Goal: Transaction & Acquisition: Purchase product/service

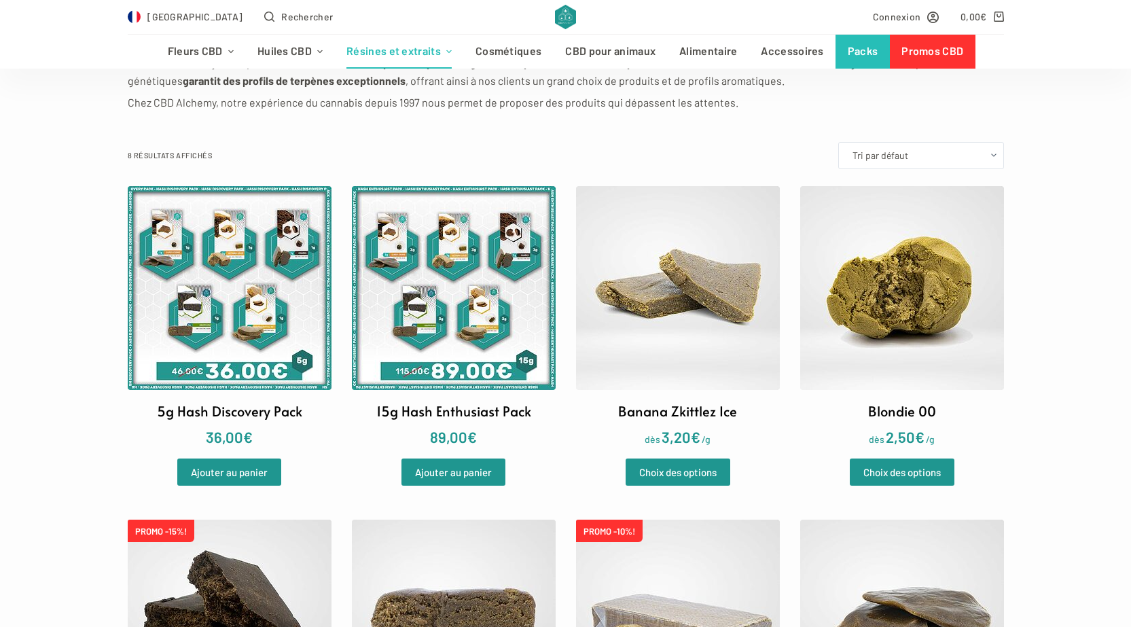
scroll to position [272, 0]
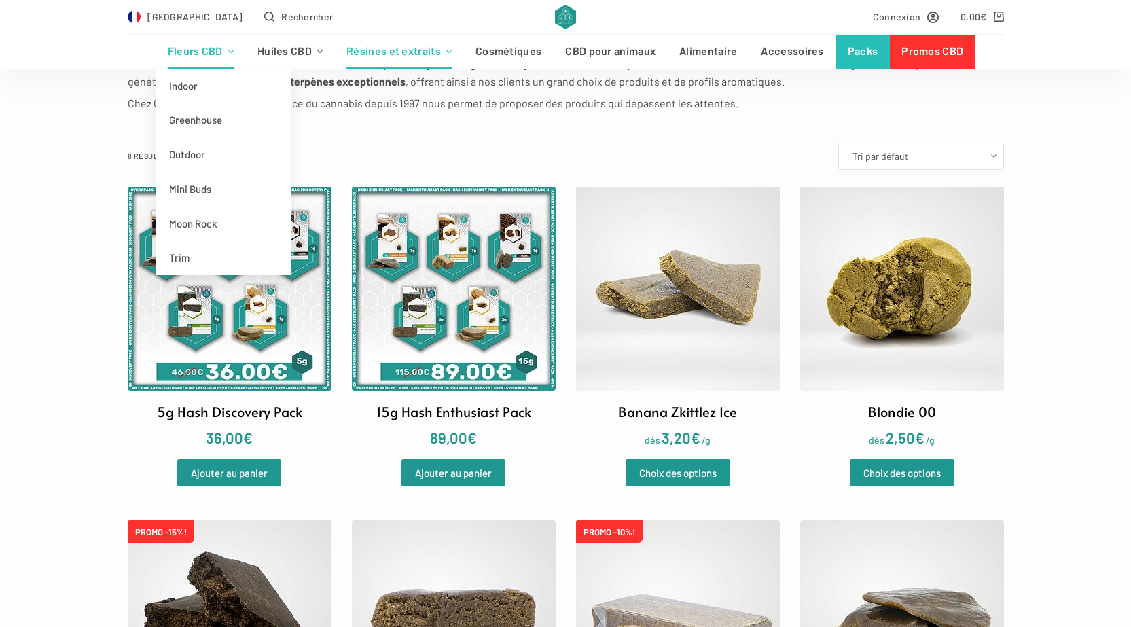
click at [242, 39] on link "Fleurs CBD" at bounding box center [201, 52] width 90 height 34
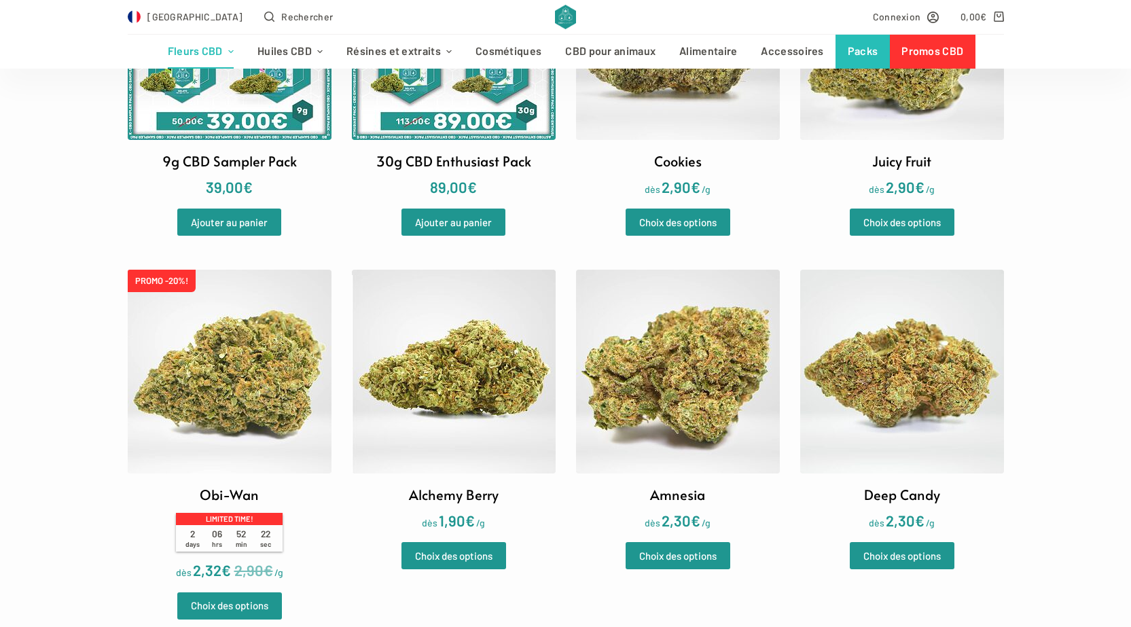
scroll to position [1087, 0]
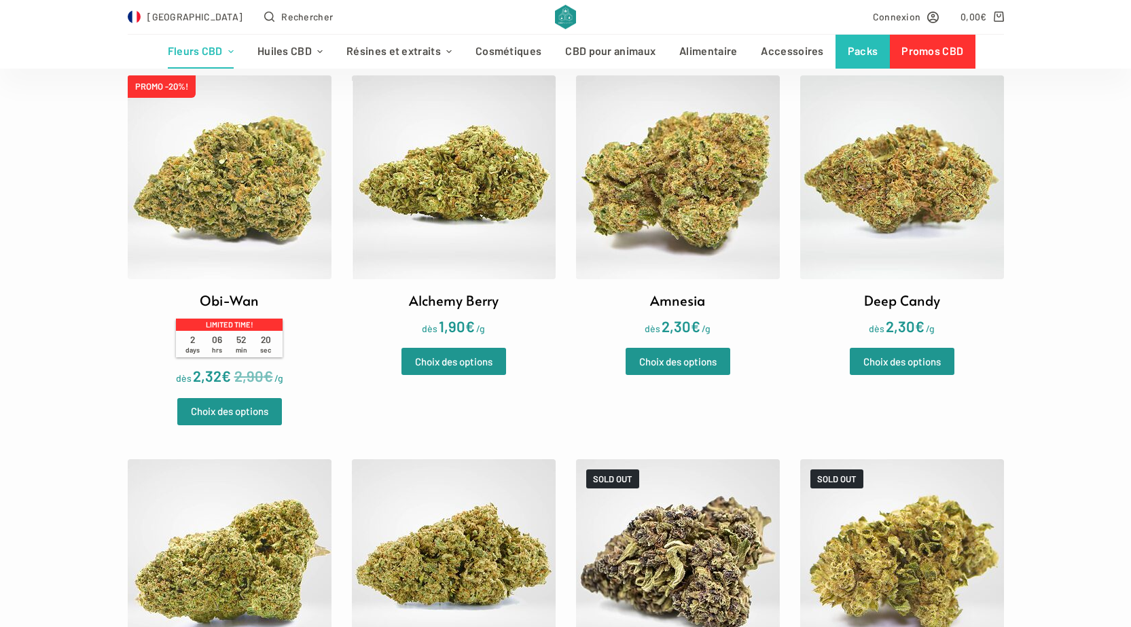
click at [452, 202] on img at bounding box center [454, 177] width 204 height 204
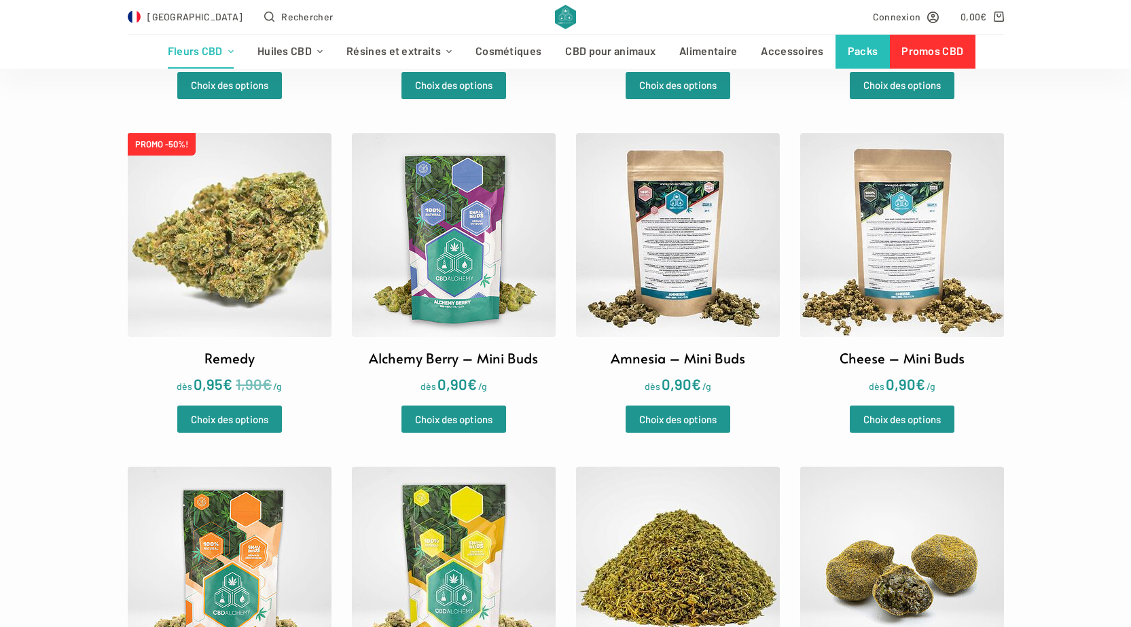
scroll to position [1902, 0]
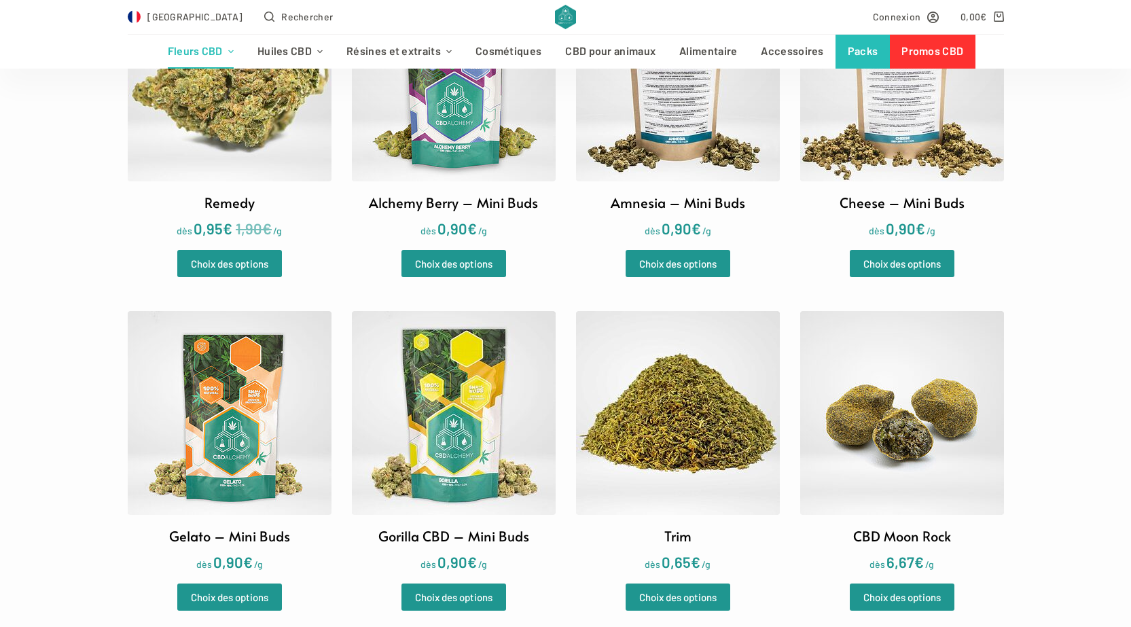
click at [448, 122] on img at bounding box center [454, 80] width 204 height 204
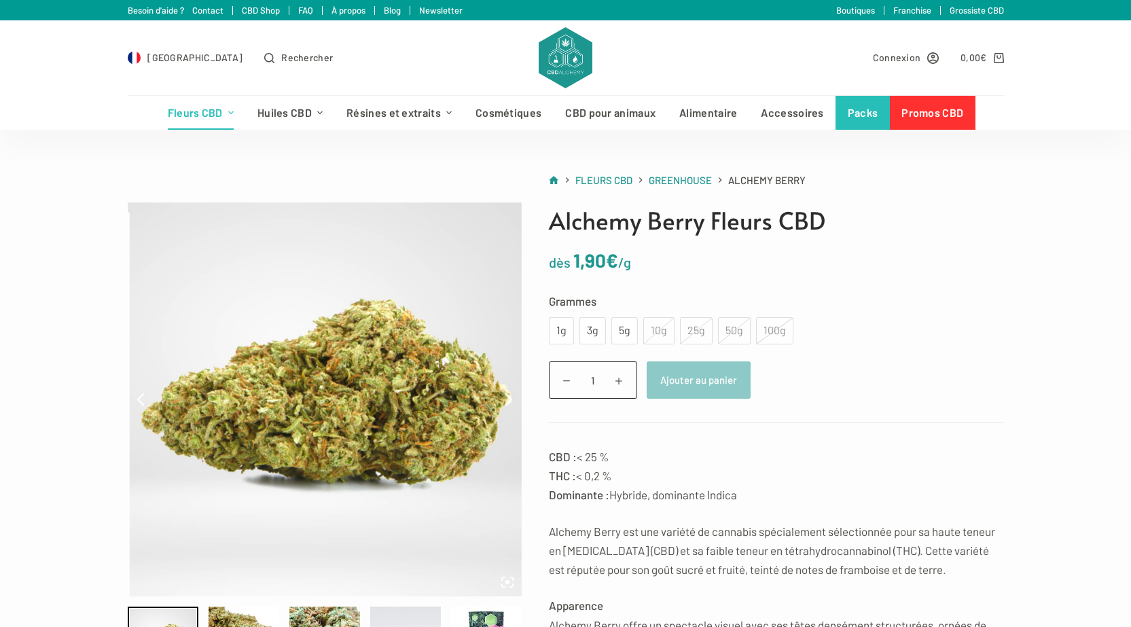
click at [651, 339] on div "10g" at bounding box center [658, 330] width 31 height 27
click at [624, 338] on div "5g" at bounding box center [624, 331] width 10 height 18
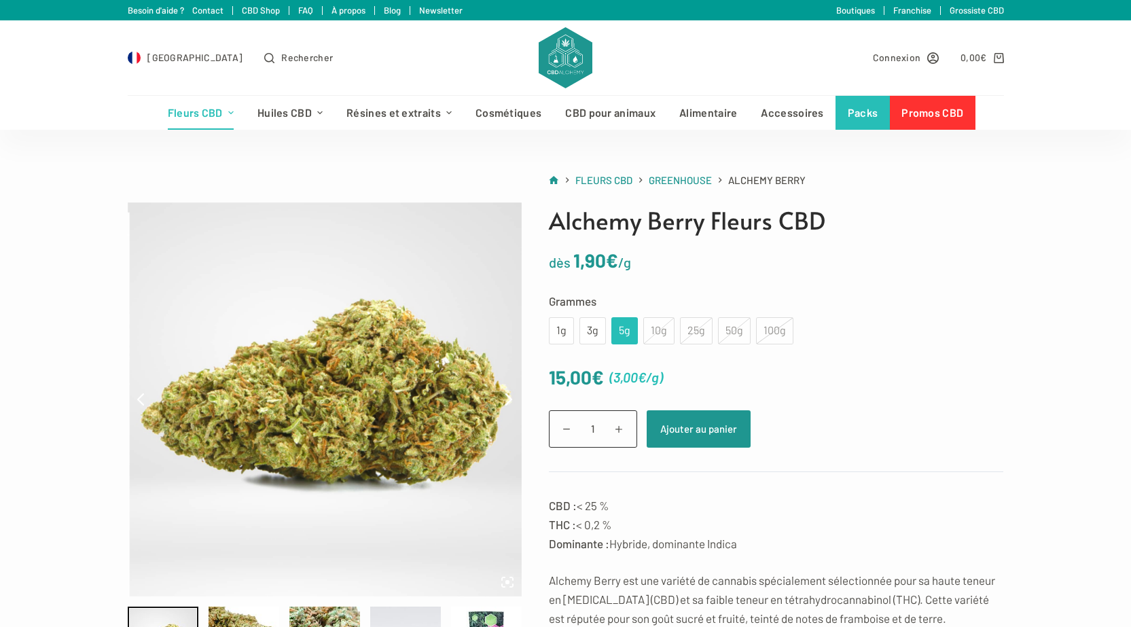
click at [660, 331] on div "10g" at bounding box center [658, 330] width 31 height 27
click at [667, 336] on div "10g" at bounding box center [658, 330] width 31 height 27
click at [690, 333] on div "25g" at bounding box center [696, 330] width 33 height 27
click at [790, 341] on div "100g" at bounding box center [774, 330] width 37 height 27
click at [875, 343] on td "Choisir une option 1g 3g 5g 10g 25g 50g 100g 1g 3g 5g 10g 25g 50g 100g Effacer" at bounding box center [776, 330] width 455 height 27
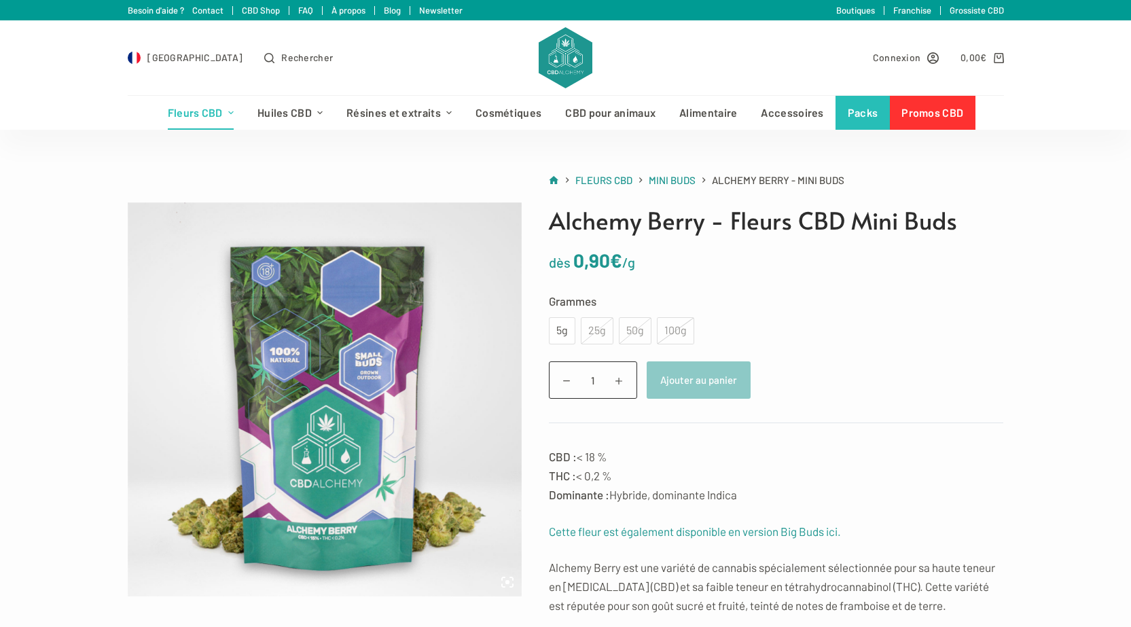
click at [582, 334] on div "25g" at bounding box center [597, 330] width 33 height 27
